Goal: Information Seeking & Learning: Check status

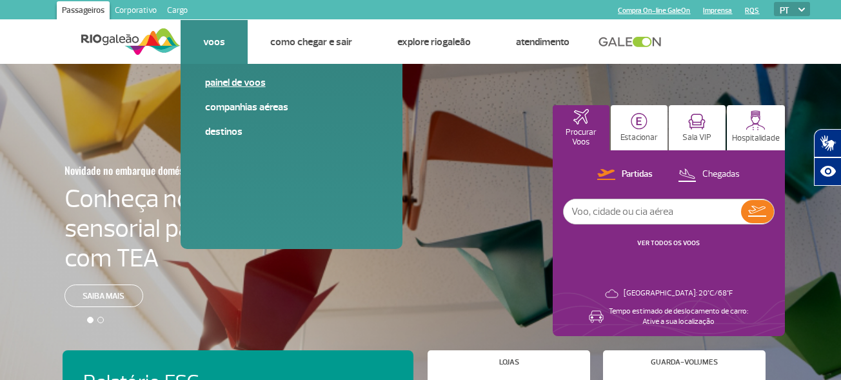
click at [228, 83] on link "Painel de voos" at bounding box center [291, 82] width 173 height 14
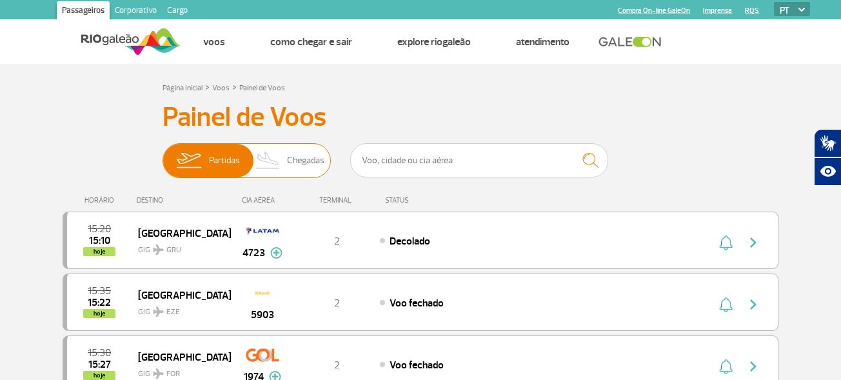
click at [308, 163] on span "Chegadas" at bounding box center [305, 161] width 37 height 34
click at [163, 154] on input "Partidas Chegadas" at bounding box center [163, 154] width 0 height 0
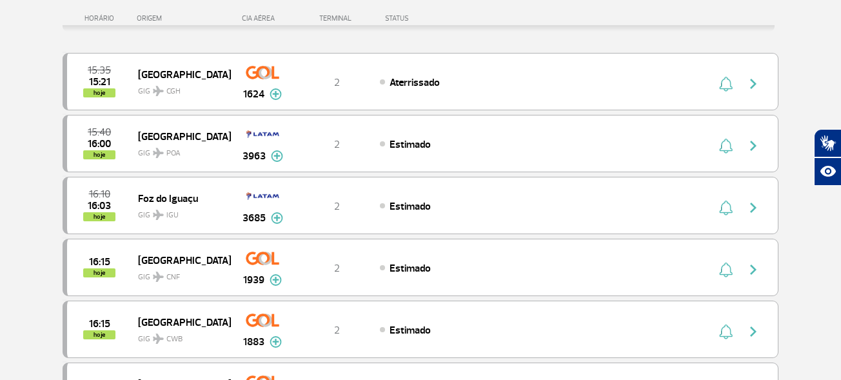
scroll to position [194, 0]
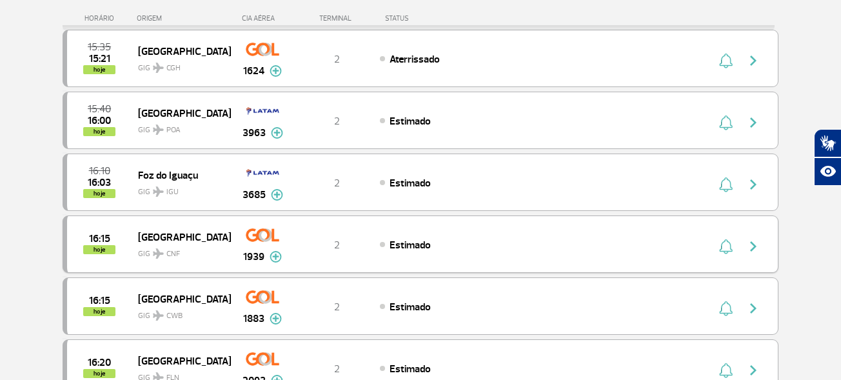
click at [757, 247] on img "button" at bounding box center [753, 246] width 15 height 15
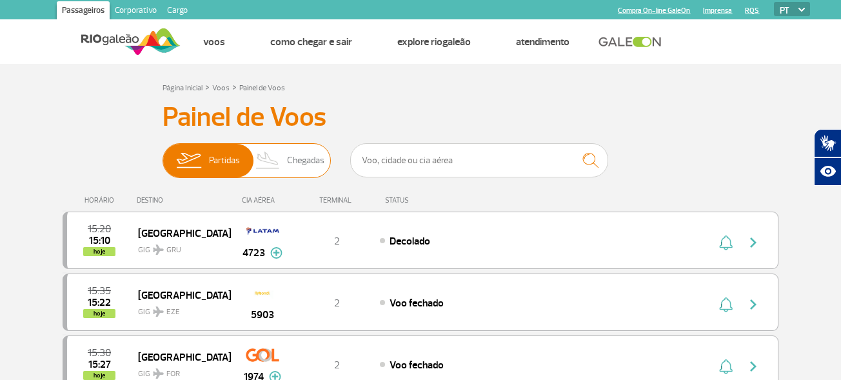
click at [312, 159] on span "Chegadas" at bounding box center [305, 161] width 37 height 34
click at [163, 154] on input "Partidas Chegadas" at bounding box center [163, 154] width 0 height 0
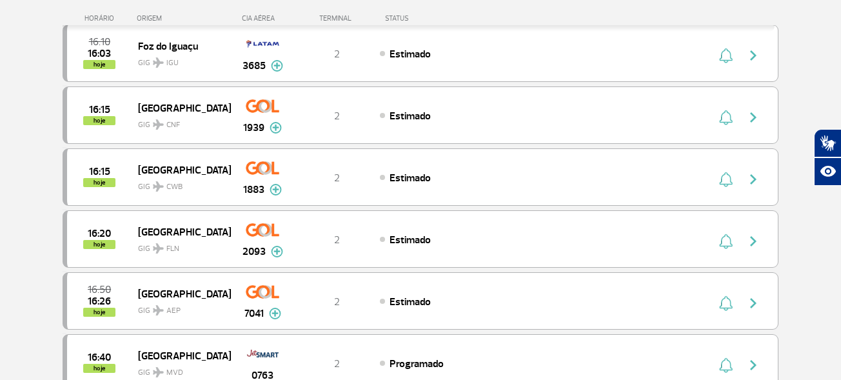
scroll to position [65, 0]
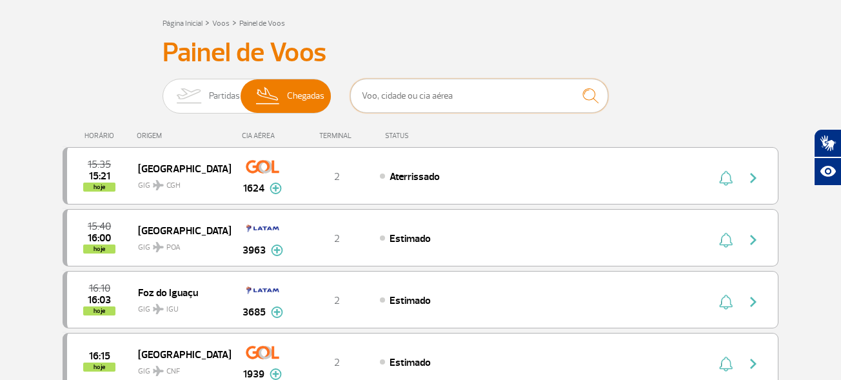
click at [405, 99] on input "text" at bounding box center [479, 96] width 258 height 34
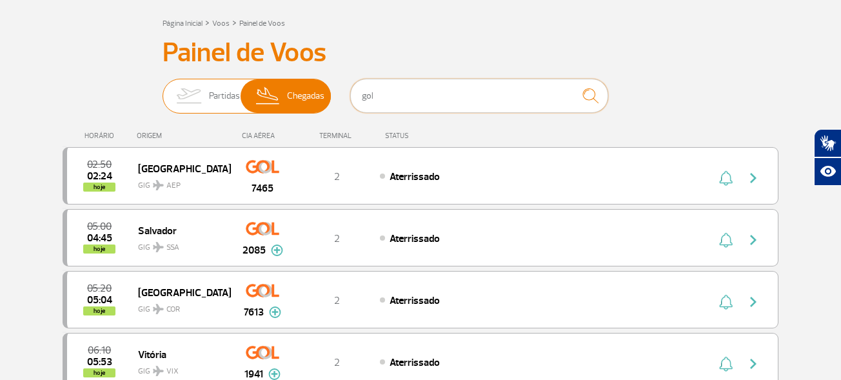
type input "gol"
click at [297, 92] on span "Chegadas" at bounding box center [305, 96] width 37 height 34
click at [163, 90] on input "Partidas Chegadas" at bounding box center [163, 90] width 0 height 0
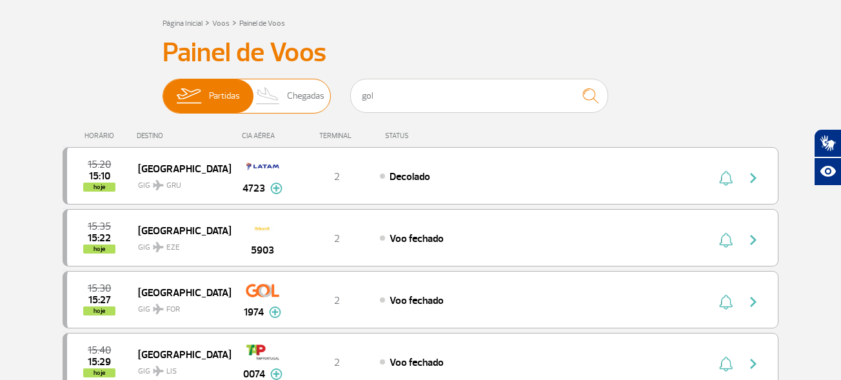
click at [304, 98] on span "Chegadas" at bounding box center [305, 96] width 37 height 34
click at [163, 90] on input "Partidas Chegadas" at bounding box center [163, 90] width 0 height 0
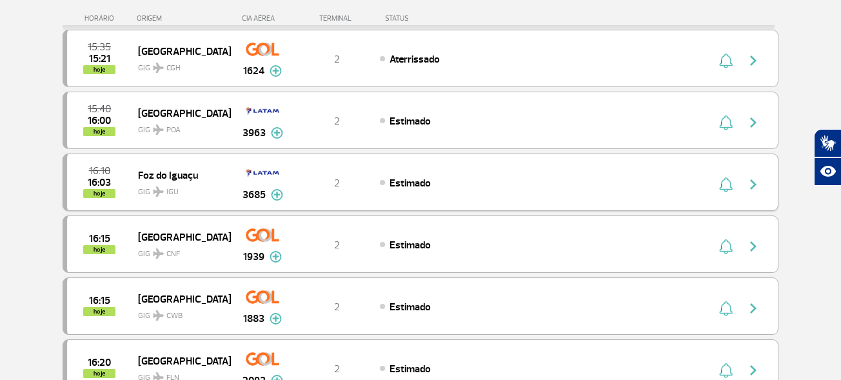
scroll to position [258, 0]
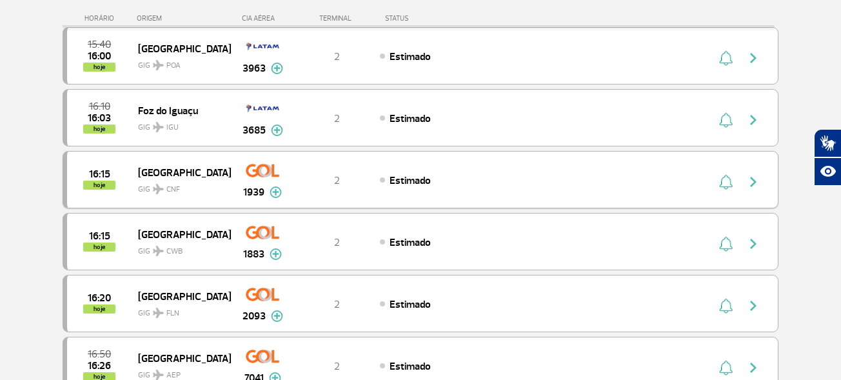
click at [277, 194] on img at bounding box center [276, 192] width 12 height 12
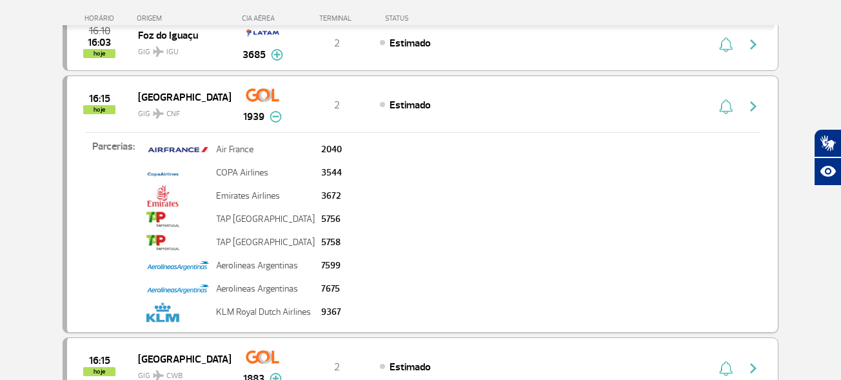
scroll to position [323, 0]
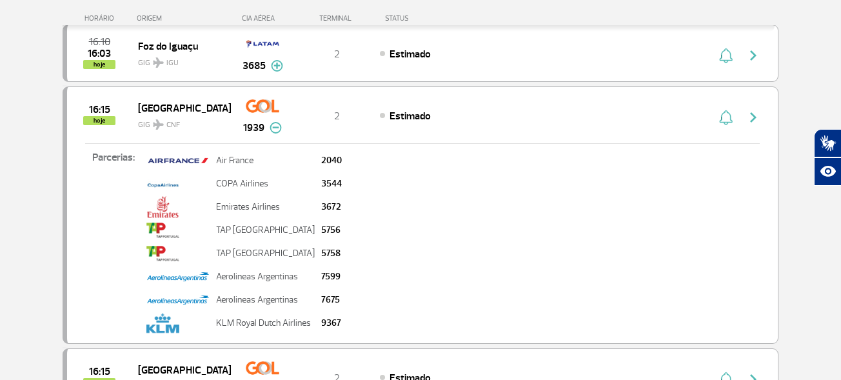
click at [273, 130] on img at bounding box center [276, 128] width 12 height 12
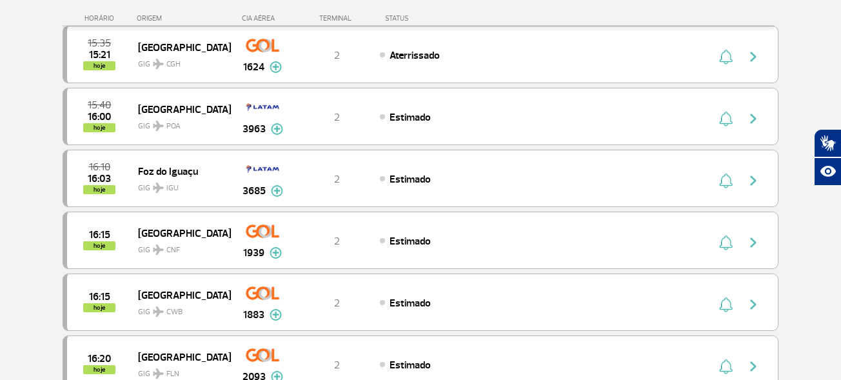
scroll to position [194, 0]
